Goal: Find specific page/section: Find specific page/section

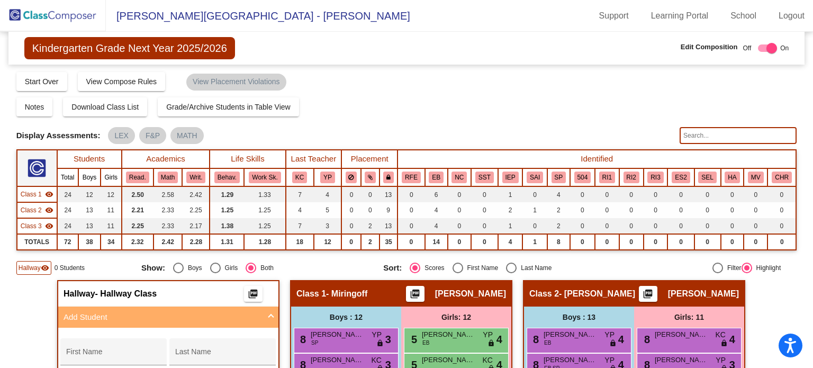
click at [34, 16] on img at bounding box center [53, 15] width 106 height 31
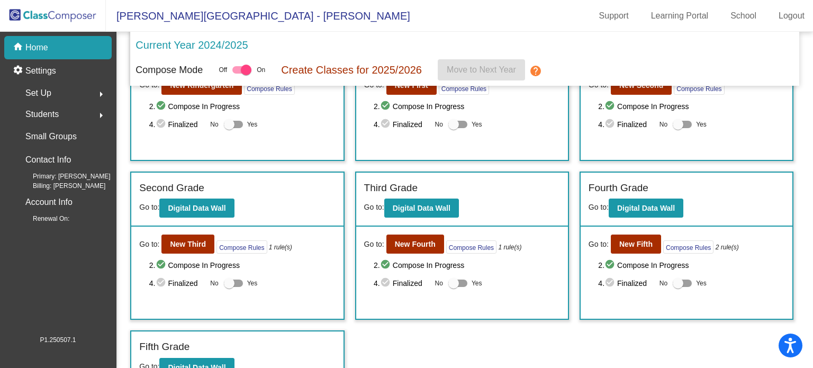
scroll to position [95, 0]
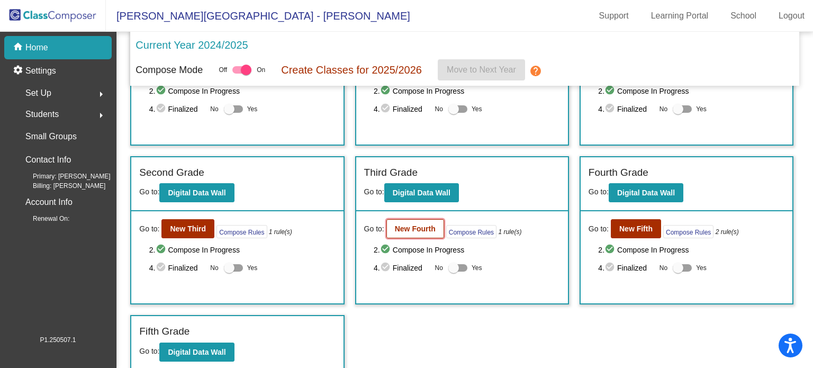
click at [416, 220] on button "New Fourth" at bounding box center [415, 228] width 58 height 19
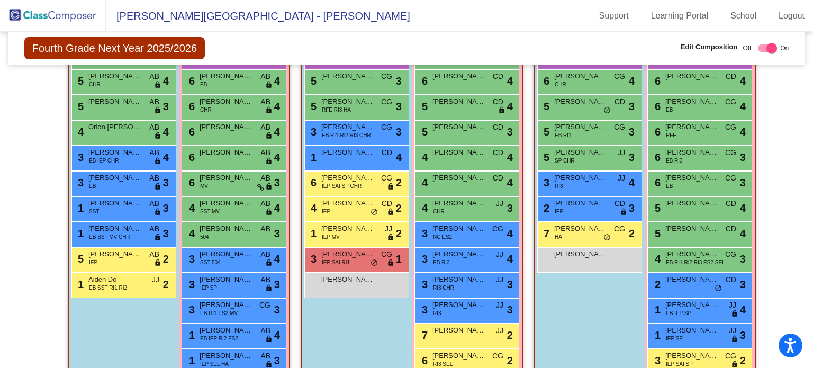
scroll to position [387, 0]
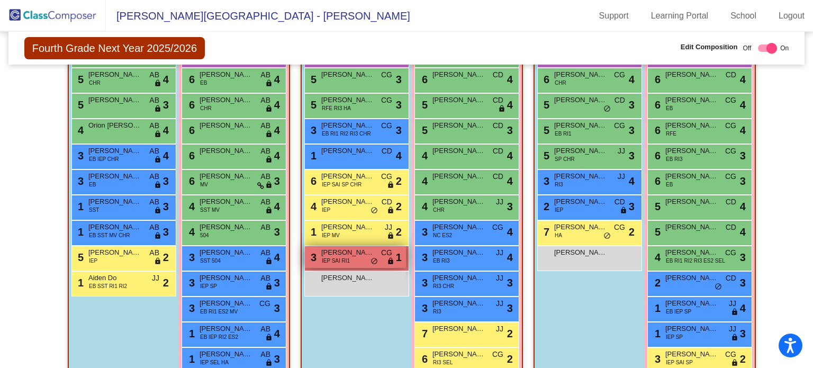
click at [338, 254] on span "[PERSON_NAME]" at bounding box center [347, 252] width 53 height 11
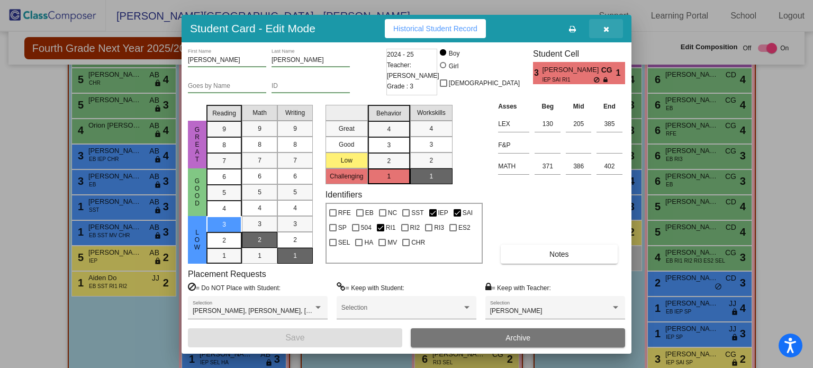
click at [604, 26] on icon "button" at bounding box center [607, 28] width 6 height 7
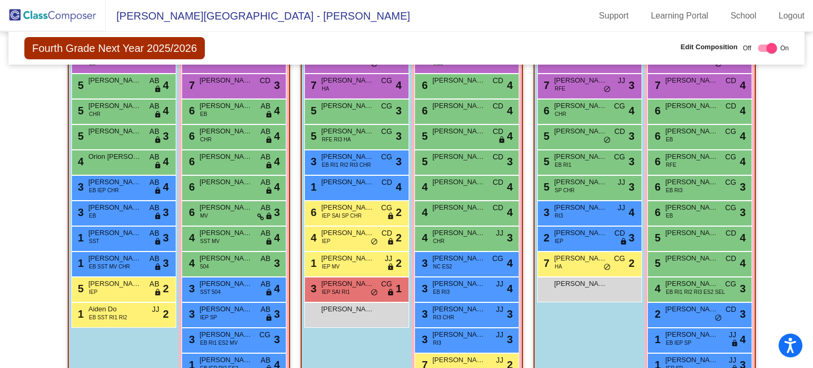
scroll to position [362, 0]
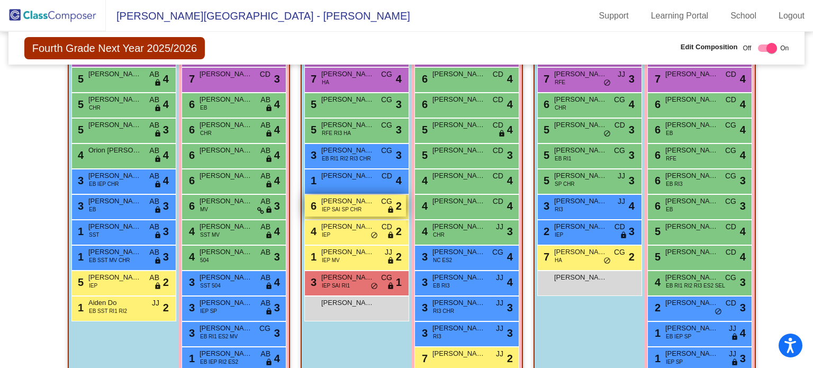
click at [337, 209] on span "IEP SAI SP CHR" at bounding box center [342, 209] width 40 height 8
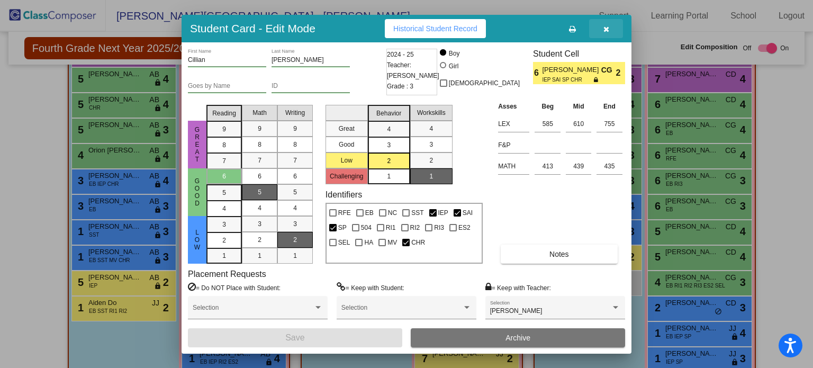
click at [605, 28] on icon "button" at bounding box center [607, 28] width 6 height 7
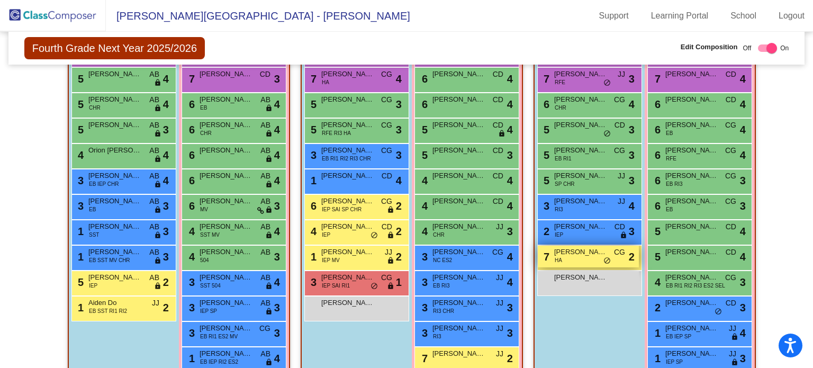
click at [576, 254] on span "[PERSON_NAME]" at bounding box center [580, 252] width 53 height 11
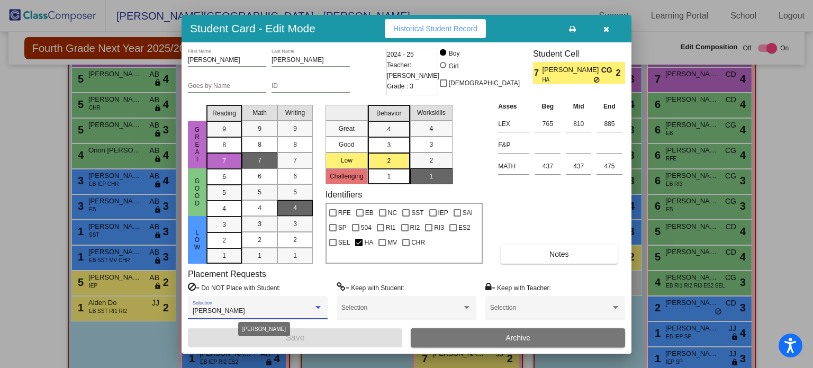
click at [319, 309] on div at bounding box center [318, 307] width 10 height 7
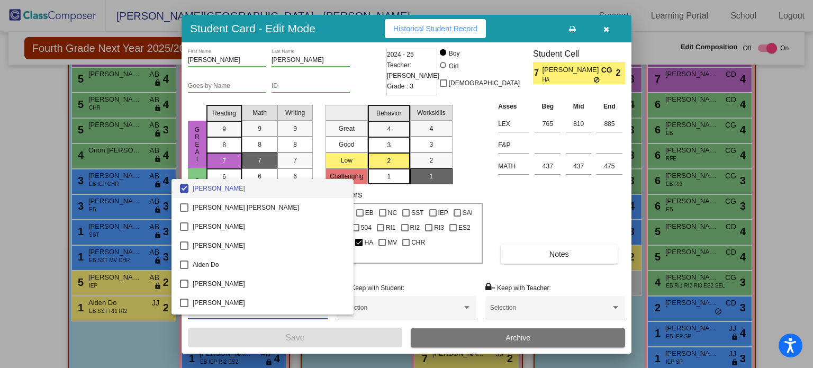
click at [584, 215] on div at bounding box center [406, 184] width 813 height 368
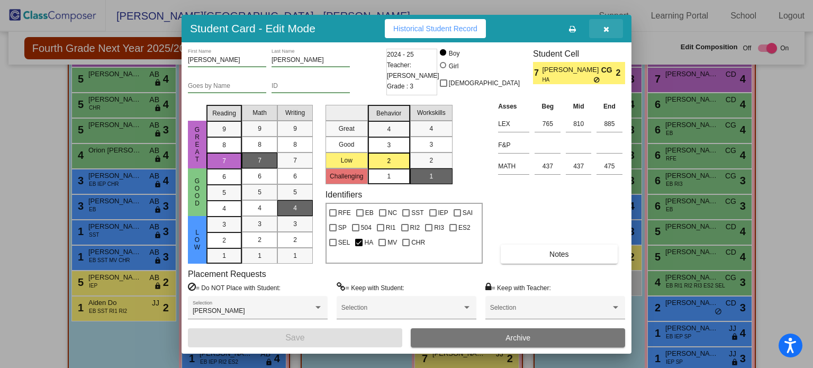
click at [606, 26] on icon "button" at bounding box center [607, 28] width 6 height 7
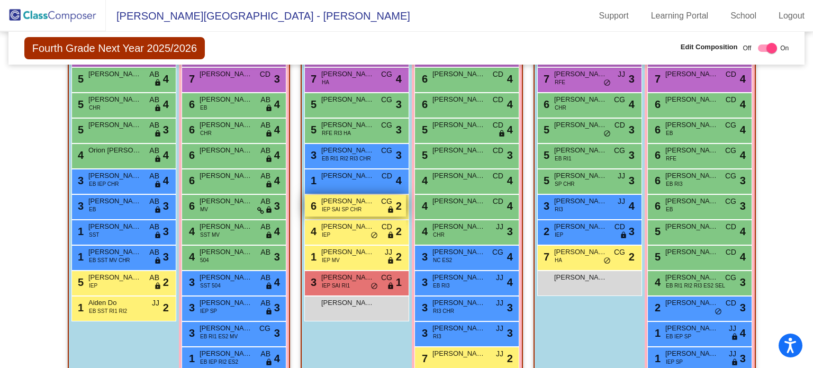
click at [358, 202] on span "[PERSON_NAME]" at bounding box center [347, 201] width 53 height 11
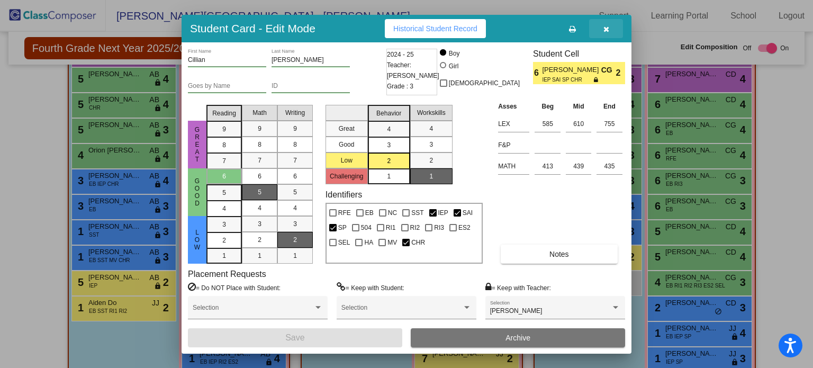
click at [606, 29] on icon "button" at bounding box center [607, 28] width 6 height 7
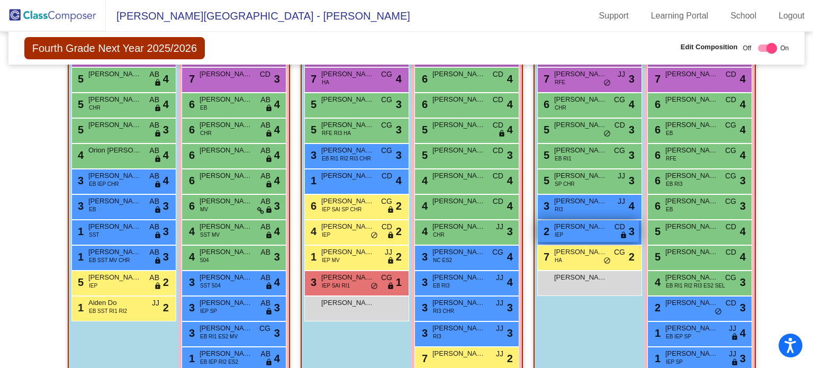
click at [600, 232] on div "2 [PERSON_NAME] IEP CD lock do_not_disturb_alt 3" at bounding box center [588, 231] width 101 height 22
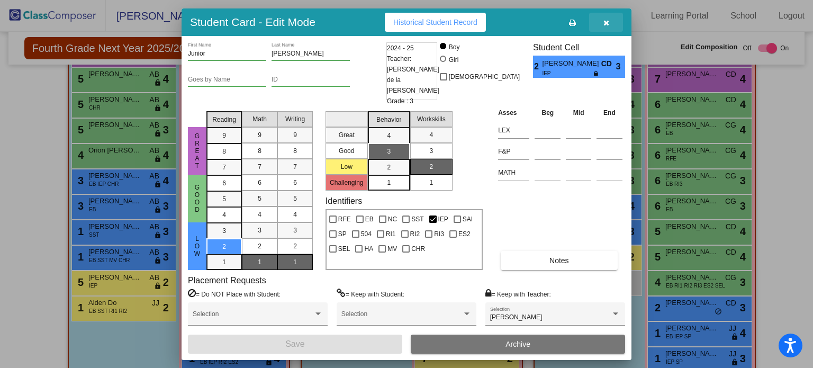
click at [607, 26] on icon "button" at bounding box center [607, 22] width 6 height 7
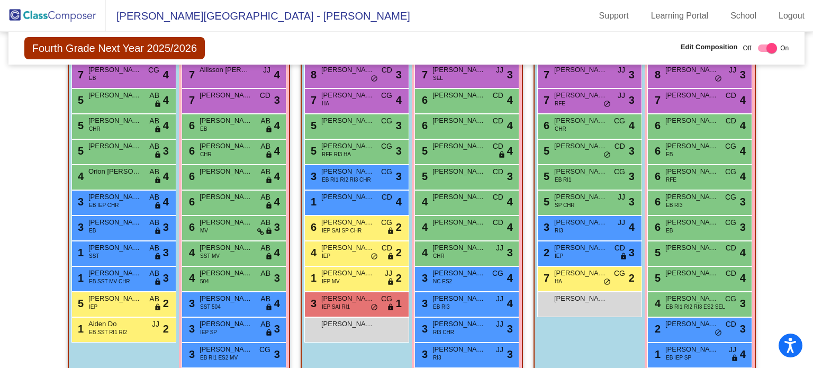
scroll to position [346, 0]
